Goal: Information Seeking & Learning: Learn about a topic

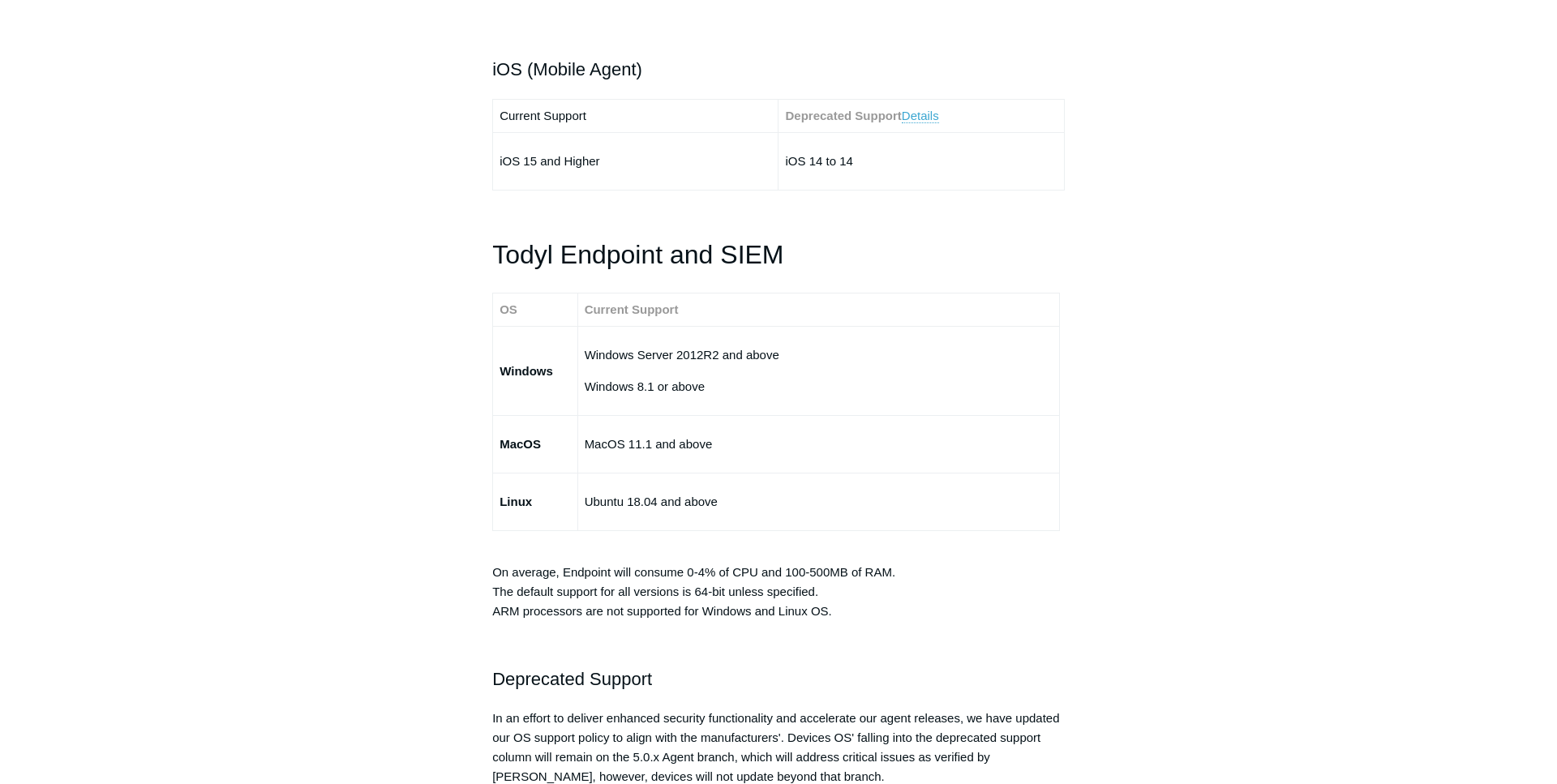
scroll to position [2646, 0]
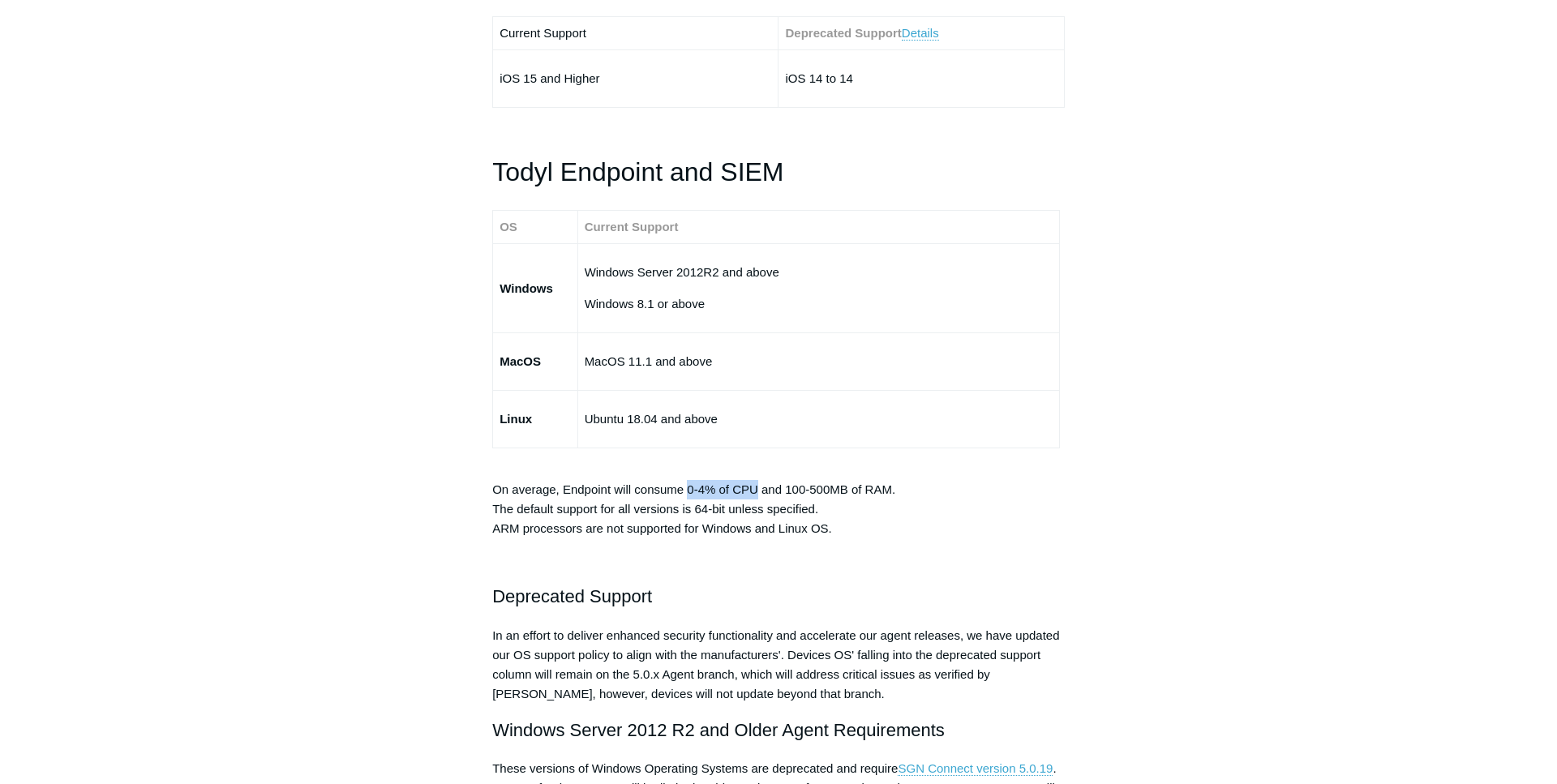
drag, startPoint x: 687, startPoint y: 489, endPoint x: 755, endPoint y: 484, distance: 68.2
click at [755, 484] on p "On average, Endpoint will consume 0-4% of CPU and 100-500MB of RAM. The default…" at bounding box center [778, 500] width 572 height 78
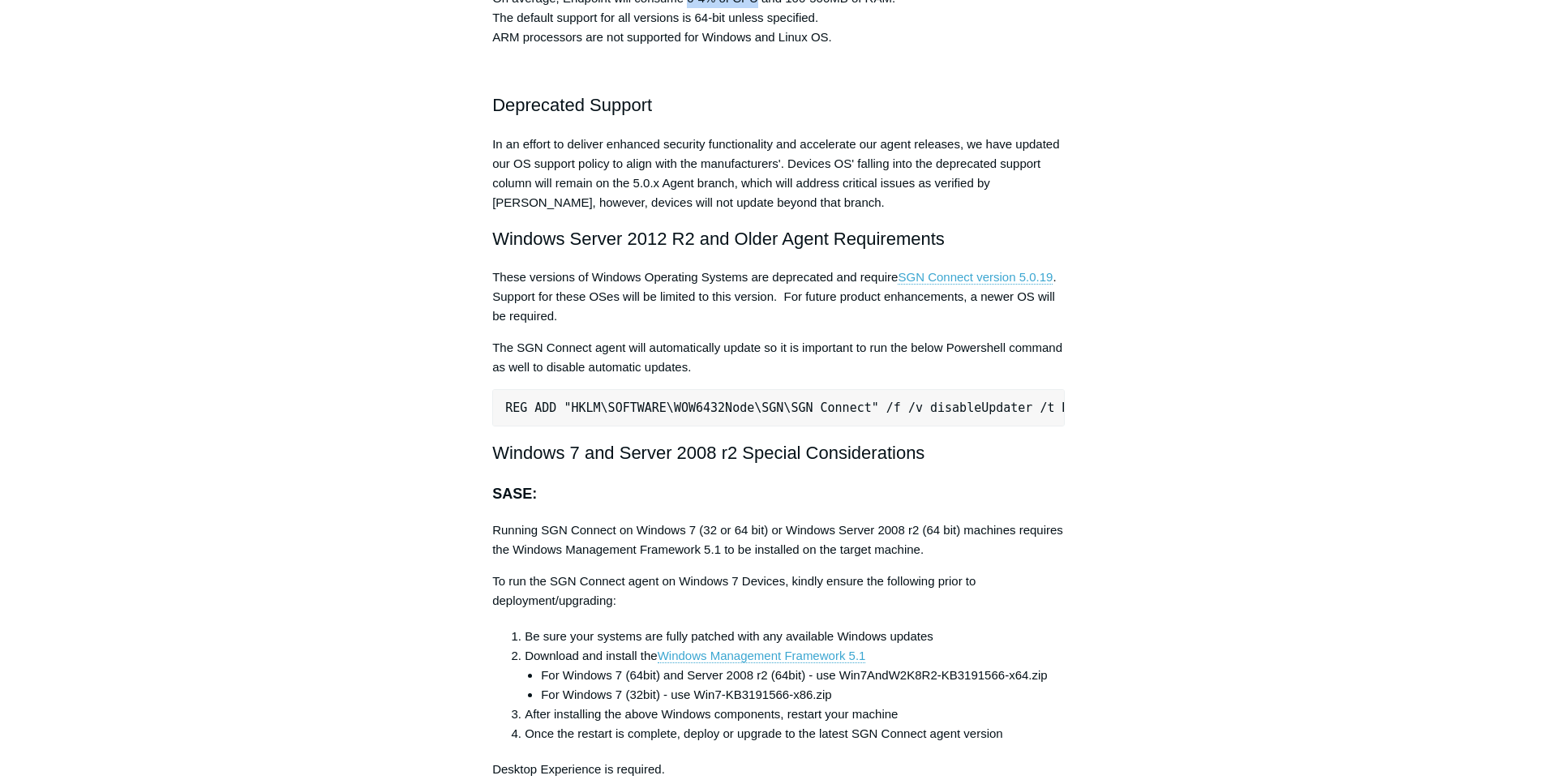
scroll to position [3307, 0]
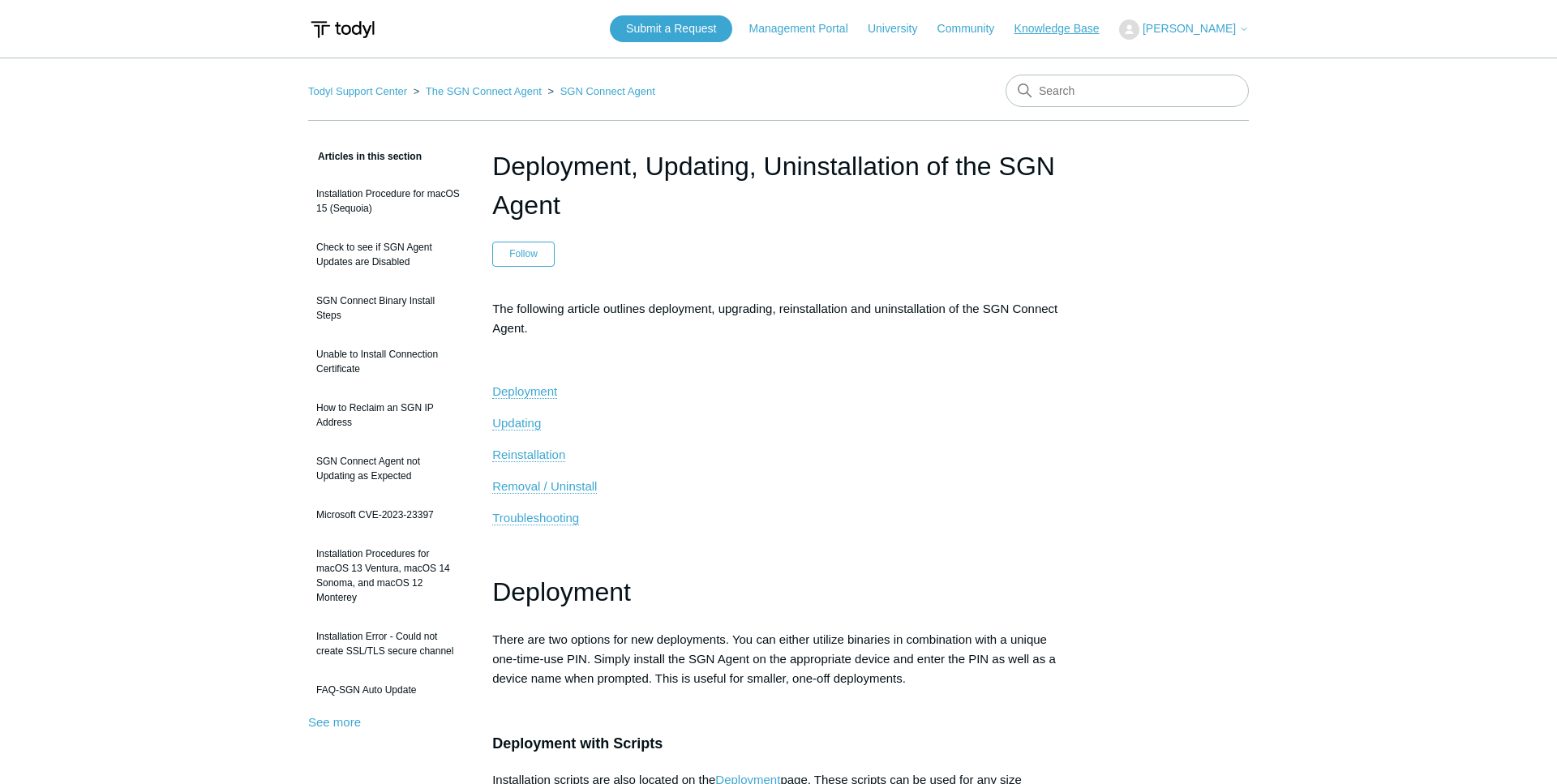
click at [1092, 31] on link "Knowledge Base" at bounding box center [1065, 29] width 101 height 17
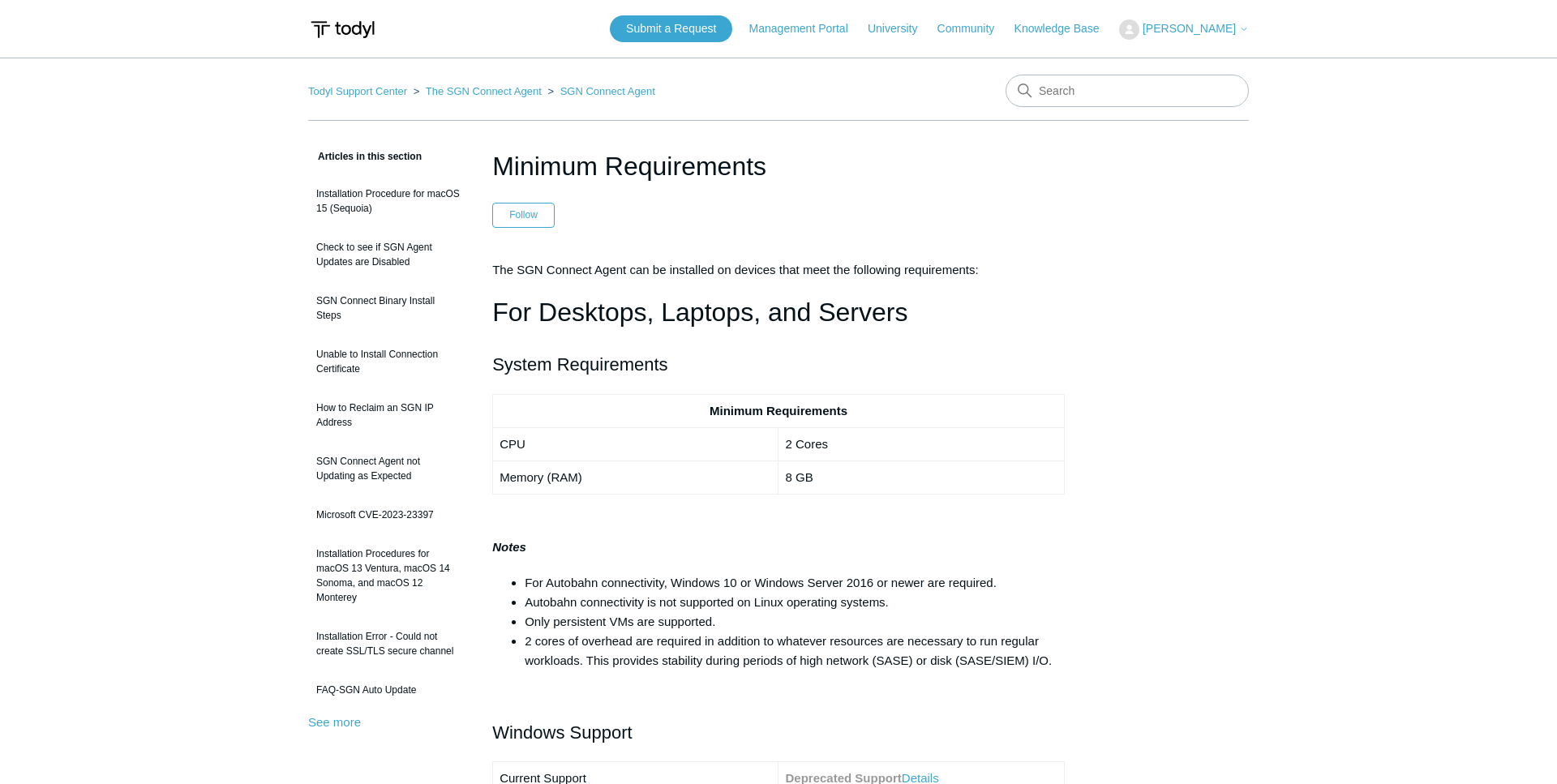
click at [557, 172] on h1 "Minimum Requirements" at bounding box center [778, 166] width 572 height 39
click at [1059, 25] on link "Knowledge Base" at bounding box center [1065, 29] width 101 height 17
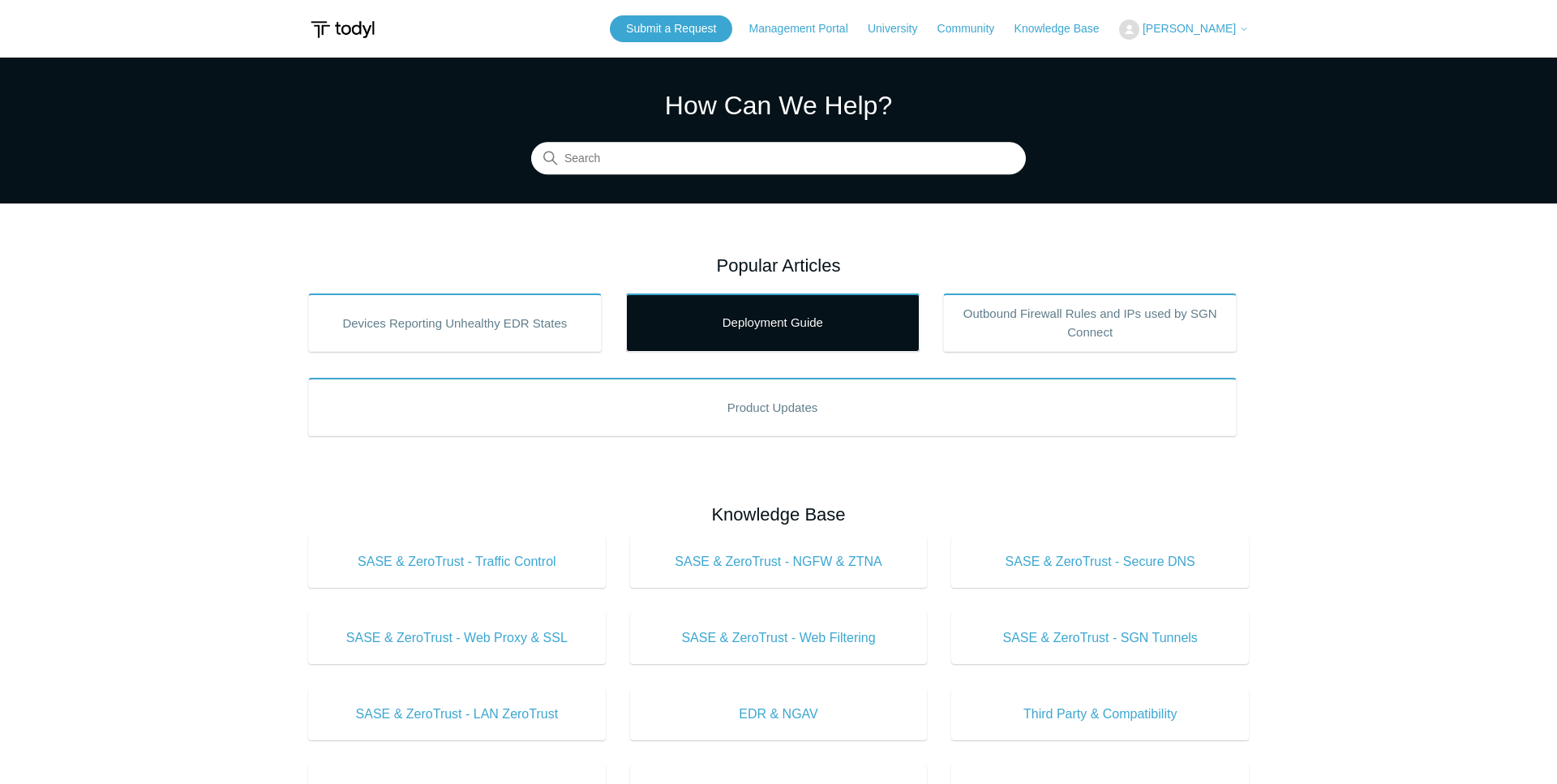
click at [751, 343] on link "Deployment Guide" at bounding box center [773, 322] width 294 height 59
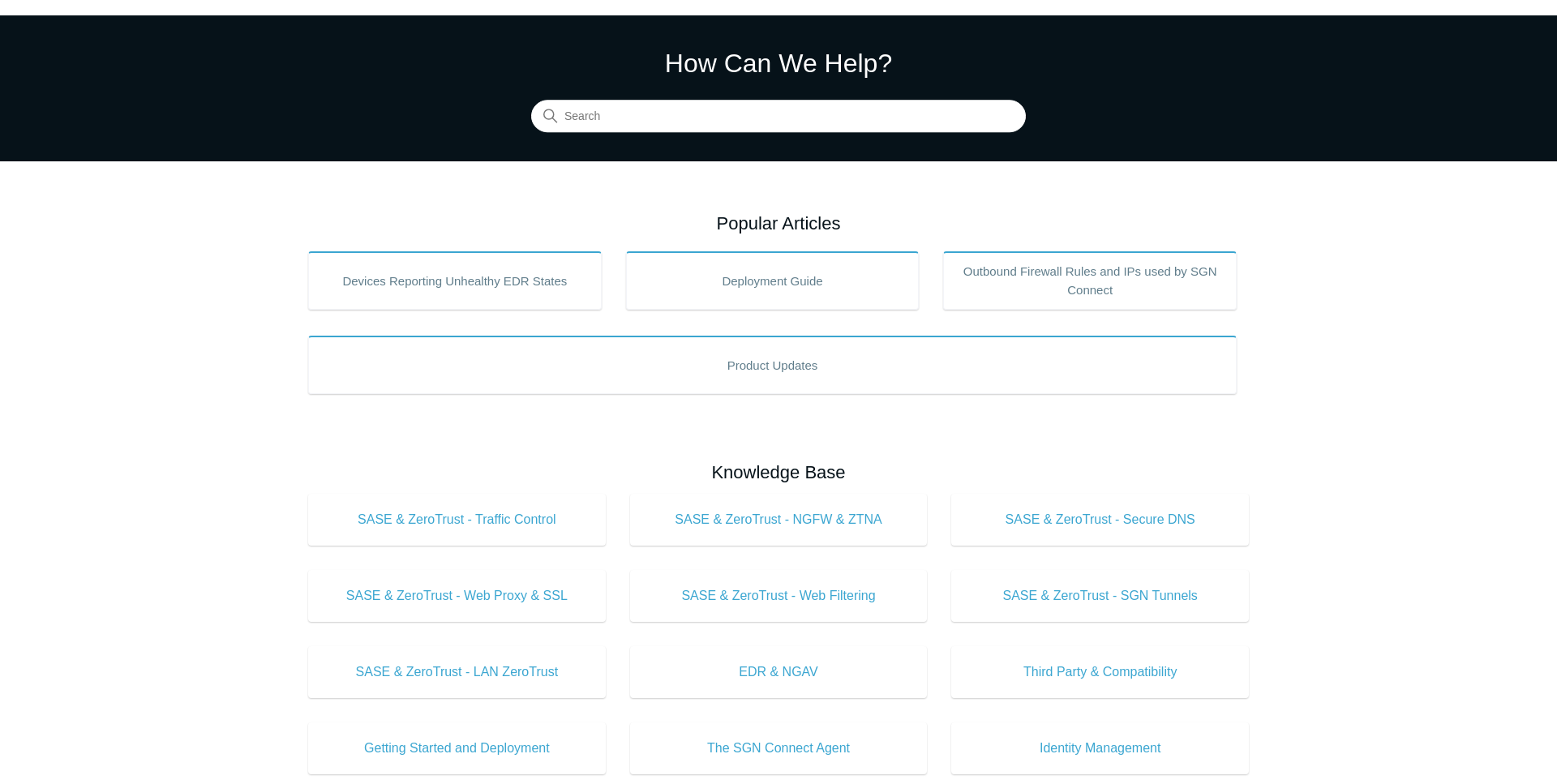
scroll to position [82, 0]
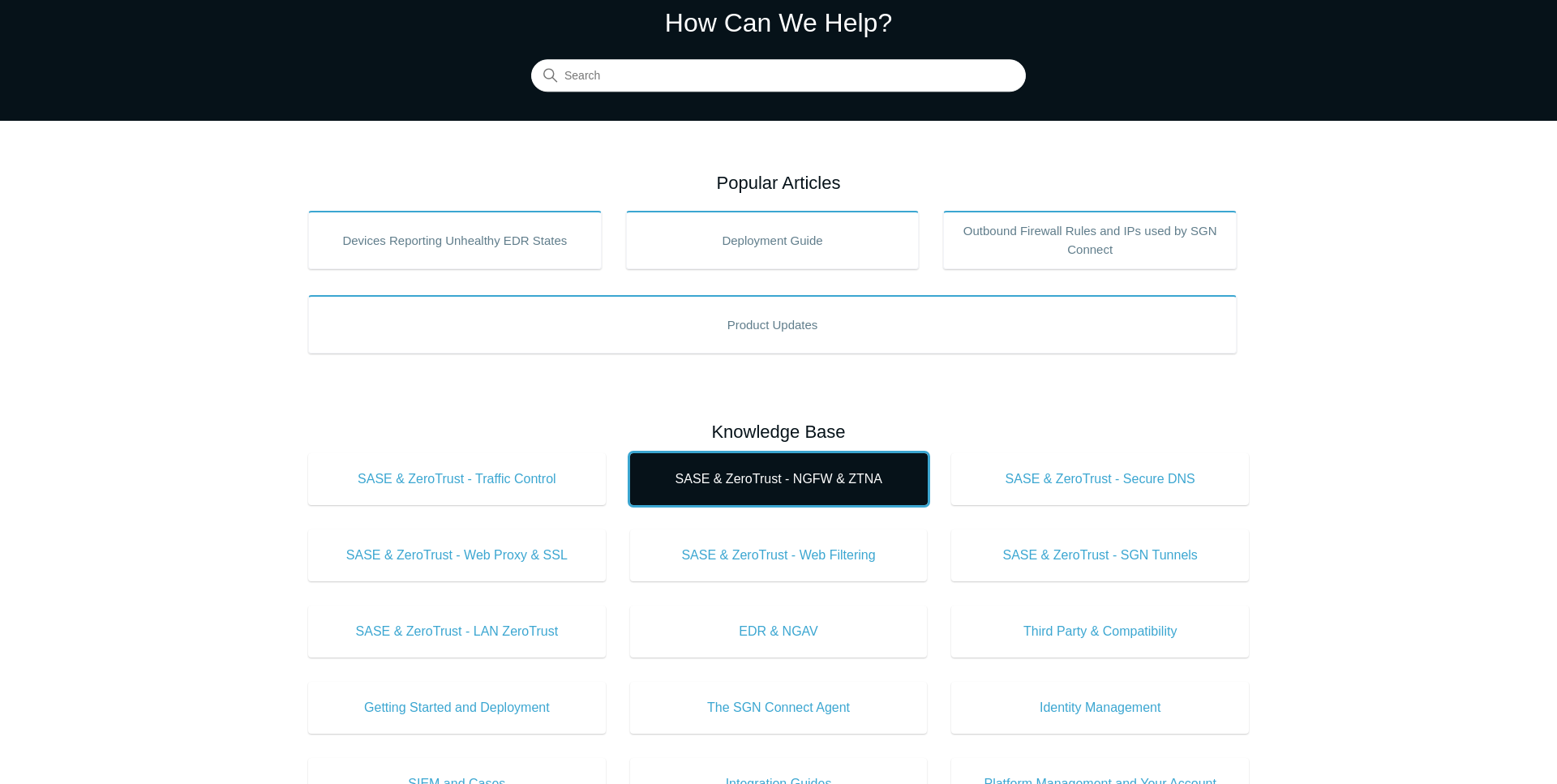
click at [767, 485] on span "SASE & ZeroTrust - NGFW & ZTNA" at bounding box center [778, 479] width 249 height 20
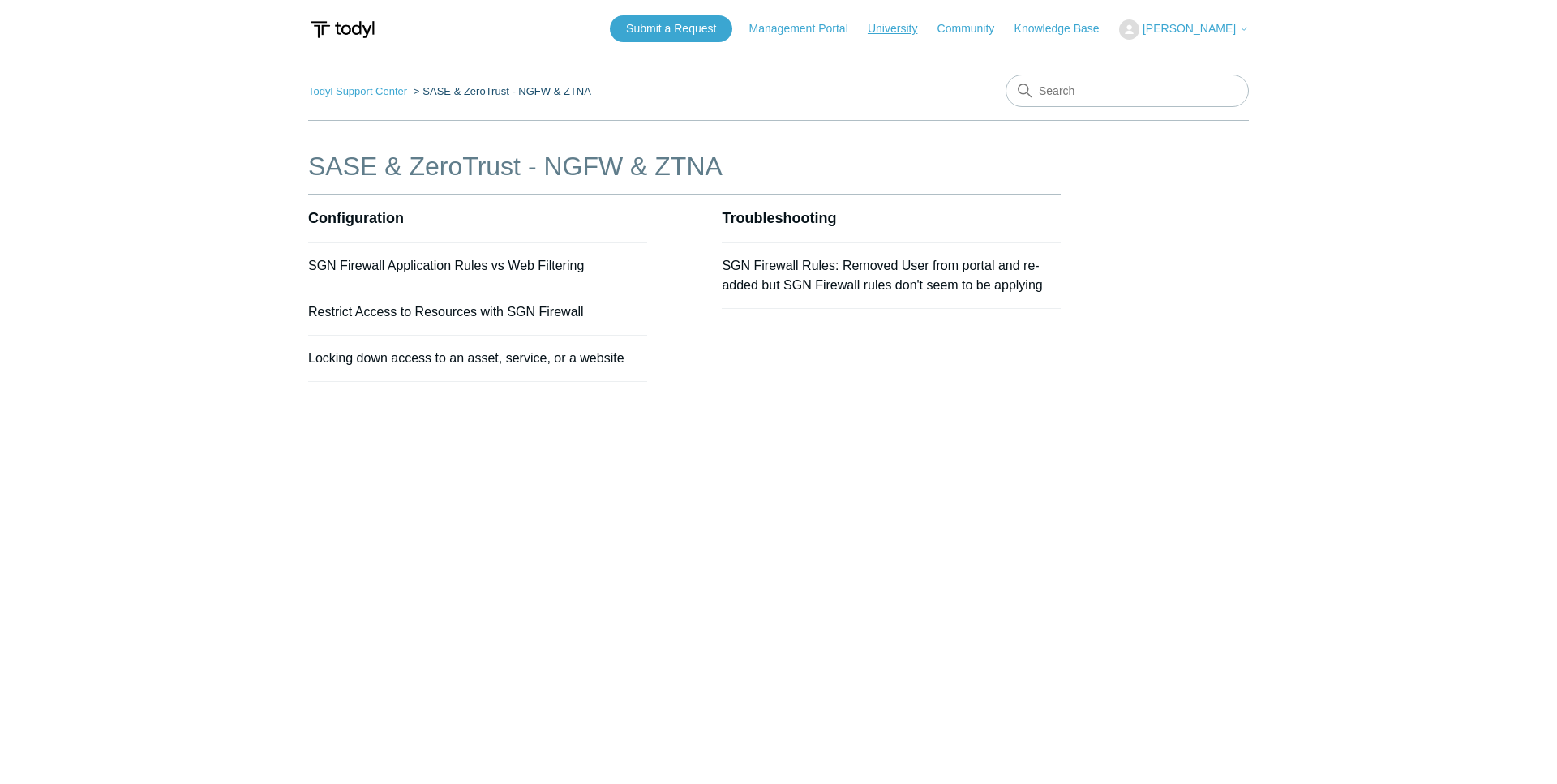
click at [903, 36] on link "University" at bounding box center [900, 29] width 65 height 17
